Goal: Information Seeking & Learning: Understand process/instructions

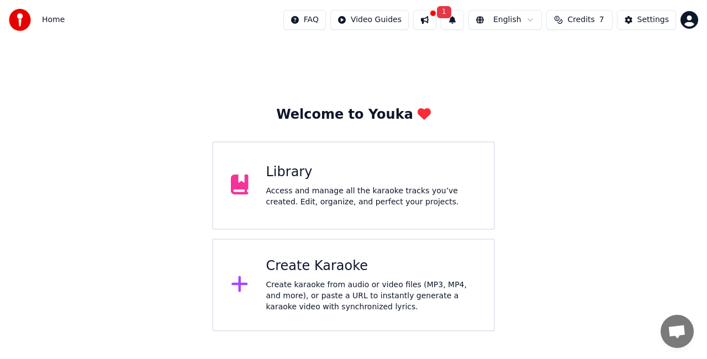
click at [462, 22] on button "1" at bounding box center [452, 20] width 23 height 20
click at [546, 56] on button "Update" at bounding box center [539, 55] width 47 height 20
click at [436, 23] on button at bounding box center [424, 20] width 23 height 20
click at [364, 52] on div "Welcome to Youka Library Access and manage all the karaoke tracks you’ve create…" at bounding box center [353, 186] width 707 height 292
click at [395, 17] on html "Home FAQ Video Guides English Credits 7 Settings Welcome to Youka Library Acces…" at bounding box center [353, 166] width 707 height 332
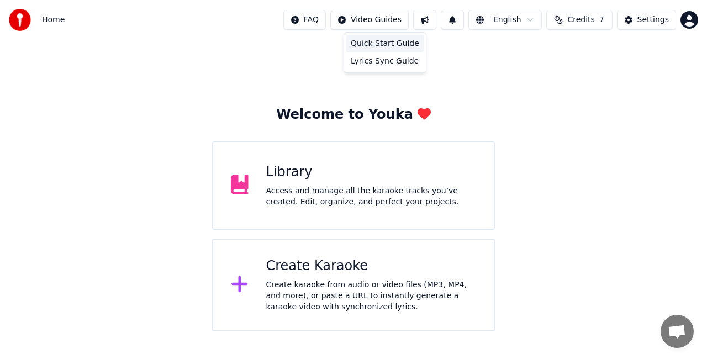
click at [390, 45] on div "Quick Start Guide" at bounding box center [385, 44] width 77 height 18
